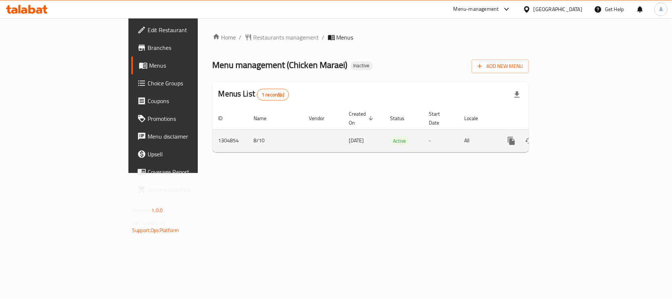
click at [569, 136] on icon "enhanced table" at bounding box center [564, 140] width 9 height 9
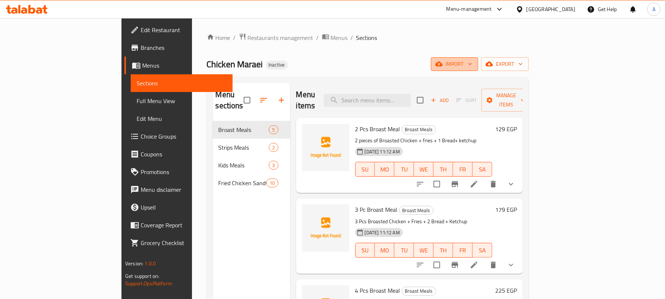
click at [472, 66] on span "import" at bounding box center [454, 63] width 35 height 9
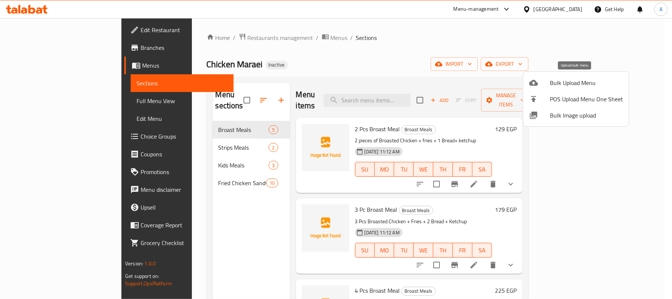
click at [541, 86] on div at bounding box center [539, 82] width 21 height 9
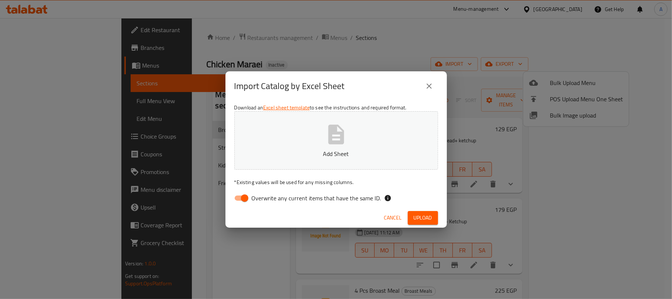
click at [310, 193] on span "Overwrite any current items that have the same ID." at bounding box center [317, 197] width 130 height 9
click at [266, 193] on input "Overwrite any current items that have the same ID." at bounding box center [245, 198] width 42 height 14
checkbox input "false"
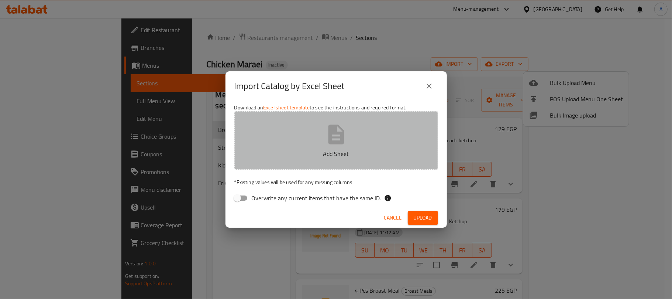
click at [297, 135] on button "Add Sheet" at bounding box center [336, 140] width 204 height 58
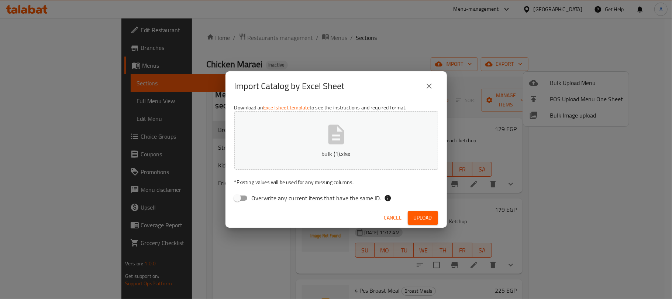
click at [430, 209] on div "Cancel Upload" at bounding box center [336, 218] width 221 height 20
click at [424, 222] on span "Upload" at bounding box center [423, 217] width 18 height 9
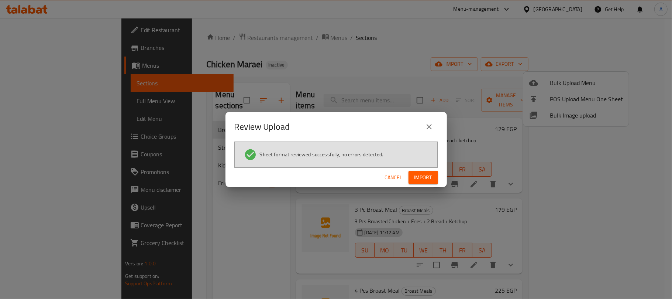
click at [422, 173] on span "Import" at bounding box center [424, 177] width 18 height 9
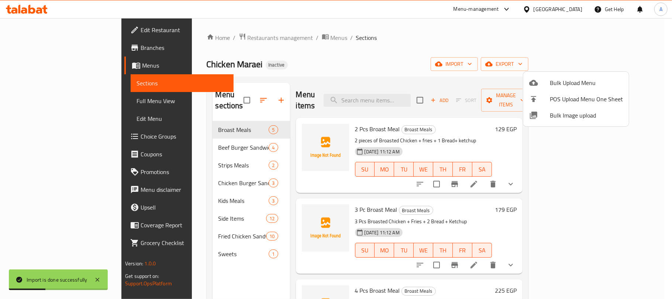
click at [70, 89] on div at bounding box center [336, 149] width 672 height 299
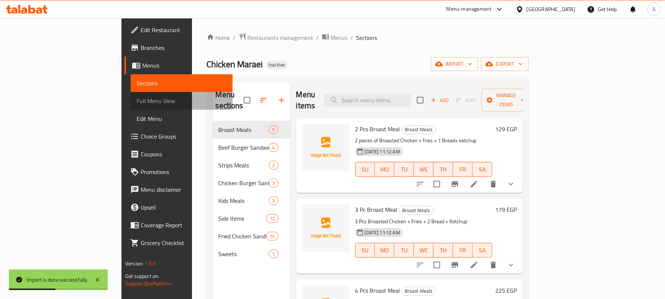
click at [131, 95] on link "Full Menu View" at bounding box center [182, 101] width 102 height 18
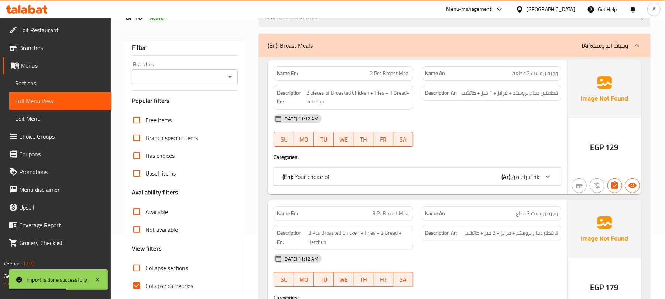
scroll to position [98, 0]
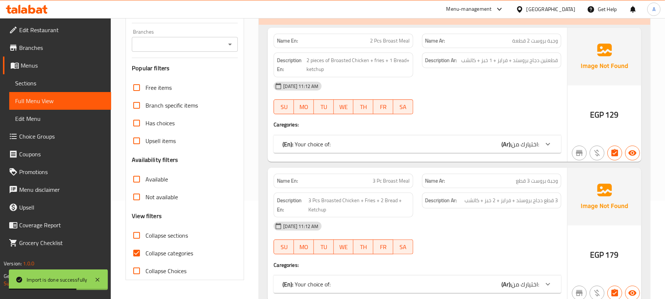
click at [147, 228] on label "Collapse sections" at bounding box center [158, 235] width 60 height 18
click at [145, 228] on input "Collapse sections" at bounding box center [137, 235] width 18 height 18
checkbox input "true"
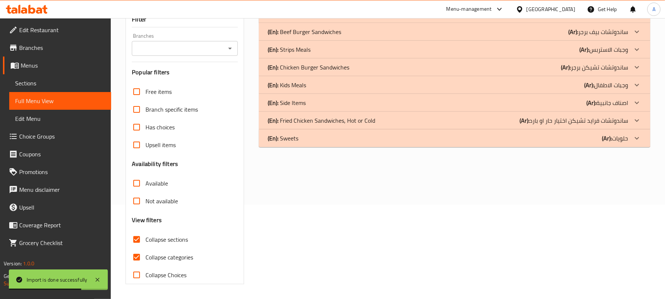
click at [152, 254] on span "Collapse categories" at bounding box center [169, 256] width 48 height 9
click at [145, 254] on input "Collapse categories" at bounding box center [137, 257] width 18 height 18
checkbox input "false"
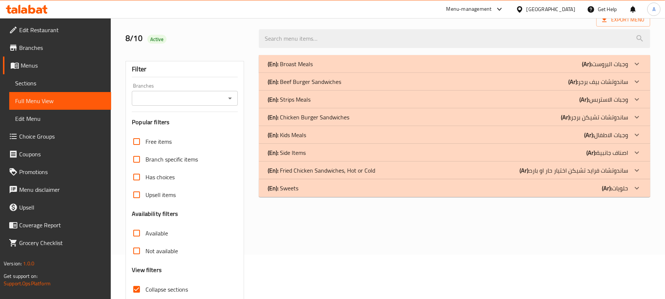
scroll to position [0, 0]
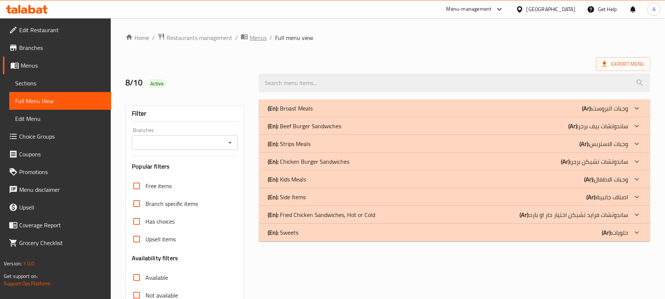
click at [256, 36] on span "Menus" at bounding box center [258, 37] width 17 height 9
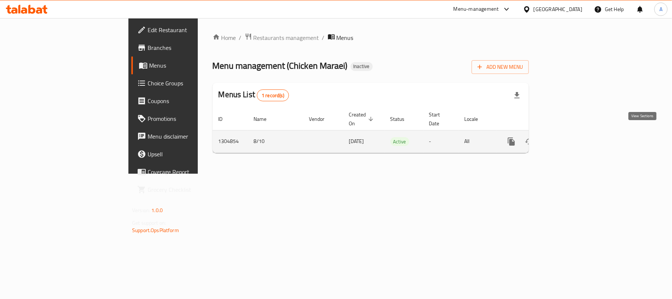
click at [569, 137] on icon "enhanced table" at bounding box center [564, 141] width 9 height 9
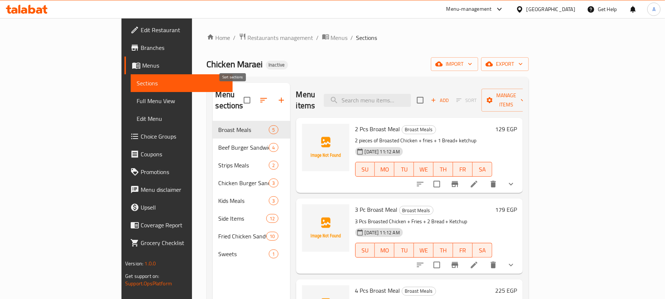
click at [259, 96] on icon "button" at bounding box center [263, 100] width 9 height 9
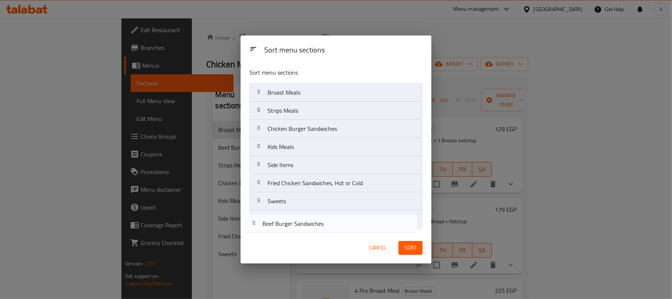
drag, startPoint x: 306, startPoint y: 111, endPoint x: 301, endPoint y: 230, distance: 118.9
click at [301, 230] on div "Sort menu sections Broast Meals Beef Burger Sandwiches Strips Meals Chicken Bur…" at bounding box center [336, 146] width 191 height 169
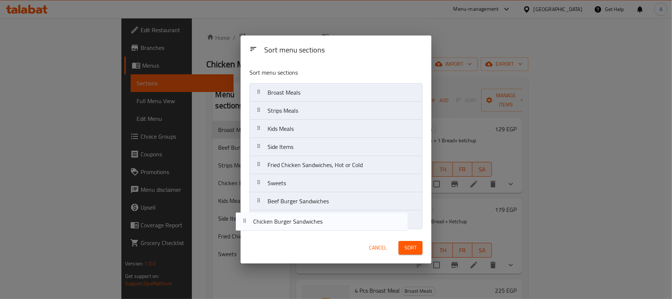
drag, startPoint x: 311, startPoint y: 132, endPoint x: 297, endPoint y: 231, distance: 99.9
click at [297, 231] on div "Sort menu sections Broast Meals Strips Meals Chicken Burger Sandwiches Kids Mea…" at bounding box center [336, 146] width 191 height 169
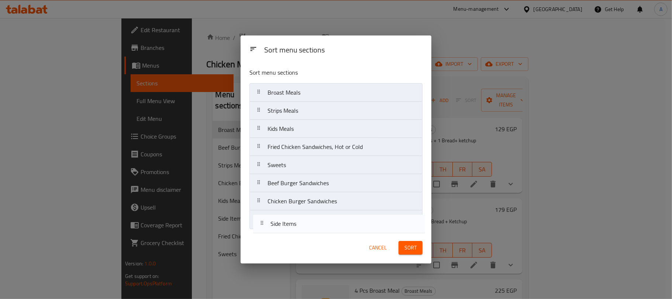
drag, startPoint x: 291, startPoint y: 151, endPoint x: 295, endPoint y: 231, distance: 80.2
click at [295, 231] on div "Sort menu sections Broast Meals Strips Meals Kids Meals Side Items Fried Chicke…" at bounding box center [336, 146] width 191 height 169
click at [286, 230] on div "Sort menu sections Broast Meals Strips Meals Kids Meals Fried Chicken Sandwiche…" at bounding box center [336, 146] width 191 height 169
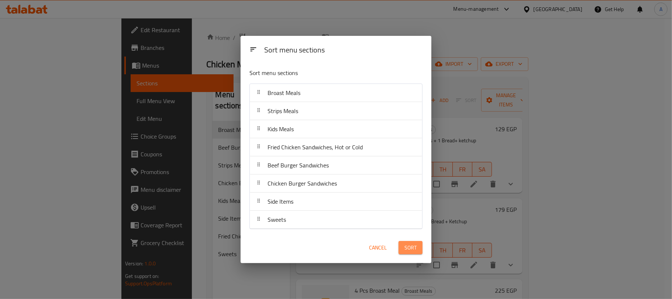
click at [420, 244] on button "Sort" at bounding box center [411, 248] width 24 height 14
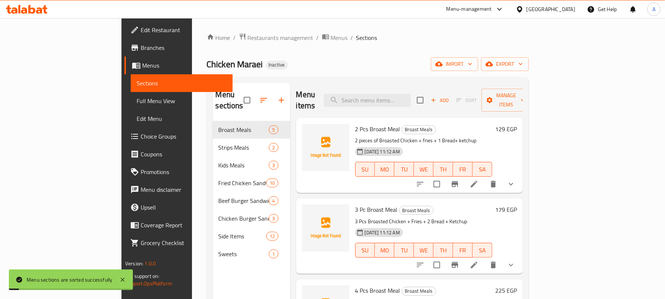
click at [137, 103] on span "Full Menu View" at bounding box center [182, 100] width 90 height 9
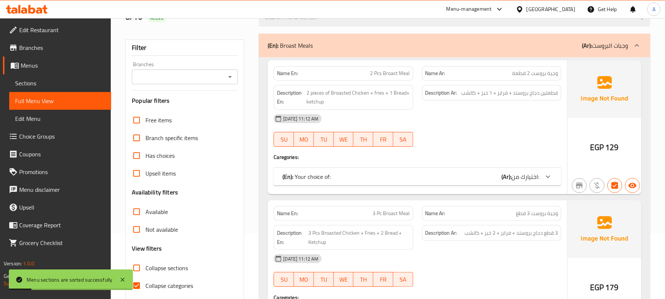
scroll to position [98, 0]
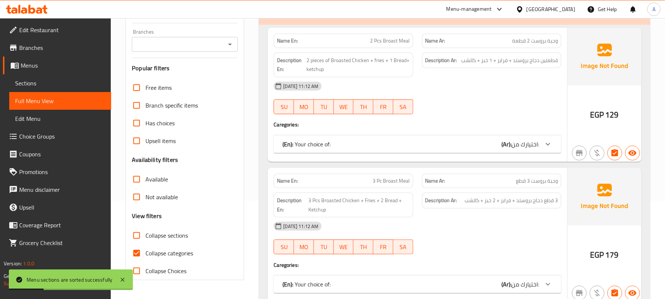
click at [163, 236] on span "Collapse sections" at bounding box center [166, 235] width 42 height 9
click at [145, 236] on input "Collapse sections" at bounding box center [137, 235] width 18 height 18
checkbox input "true"
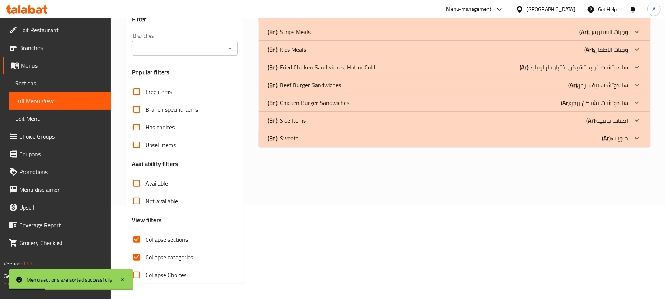
click at [164, 255] on span "Collapse categories" at bounding box center [169, 256] width 48 height 9
click at [145, 255] on input "Collapse categories" at bounding box center [137, 257] width 18 height 18
checkbox input "false"
click at [429, 18] on div "(En): Sweets (Ar): حلويات" at bounding box center [448, 14] width 360 height 9
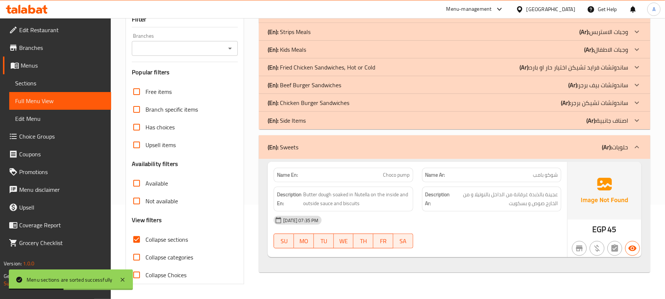
click at [406, 18] on div "(En): Side Items (Ar): اصناف جانبية" at bounding box center [448, 14] width 360 height 9
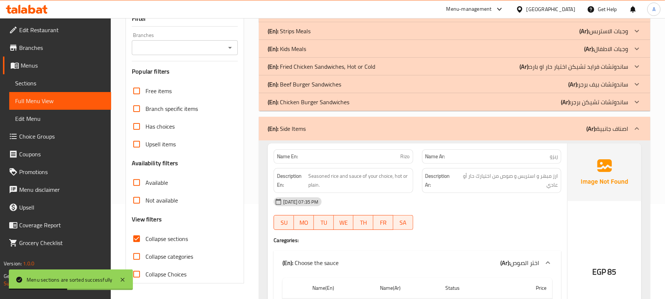
click at [392, 18] on div "(En): Chicken Burger Sandwiches (Ar): ساندوتشات تشيكن برجر" at bounding box center [448, 13] width 360 height 9
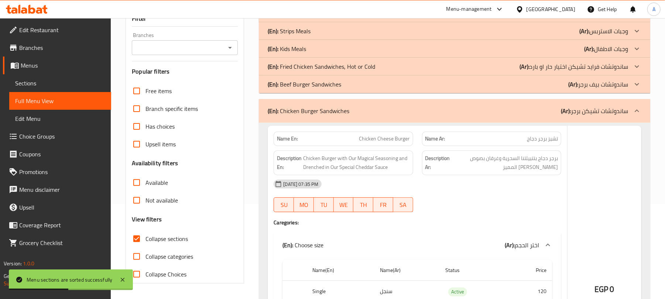
click at [385, 18] on div "(En): Beef Burger Sandwiches (Ar): ساندوتشات بيف برجر" at bounding box center [448, 13] width 360 height 9
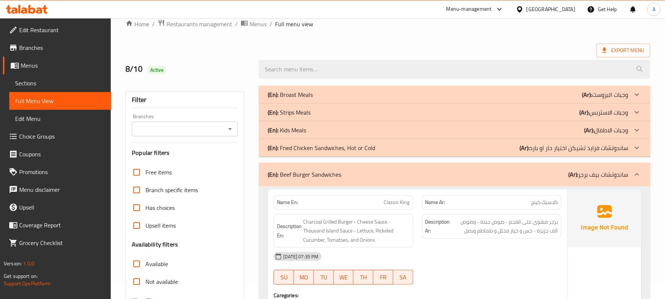
scroll to position [0, 0]
